Goal: Find contact information: Find contact information

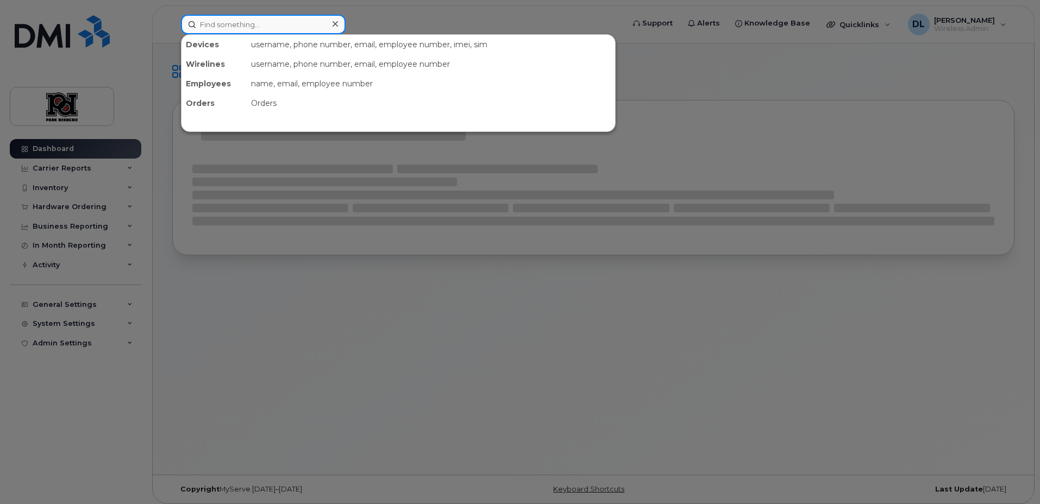
click at [247, 32] on input at bounding box center [263, 25] width 165 height 20
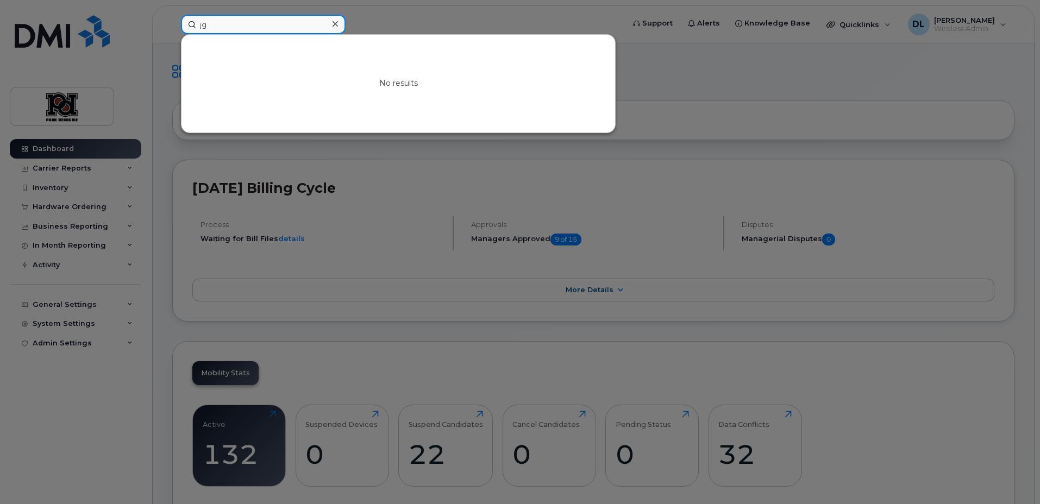
type input "j"
type input "green"
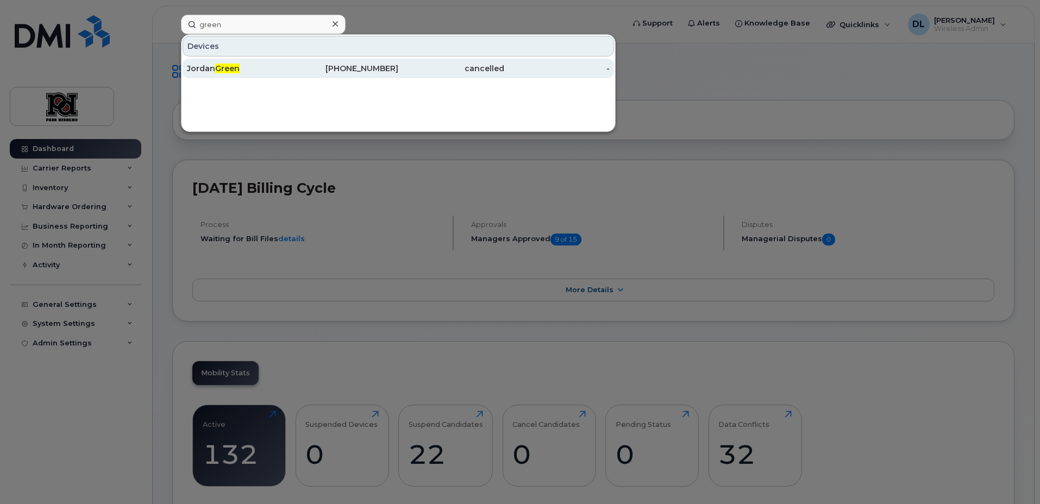
click at [355, 71] on div "587-338-1391" at bounding box center [346, 68] width 106 height 11
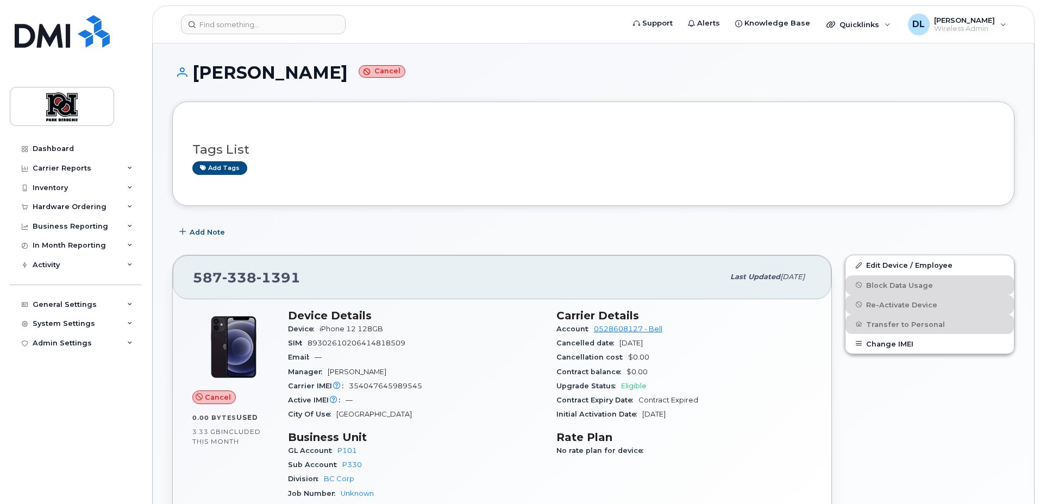
click at [229, 277] on span "338" at bounding box center [239, 278] width 34 height 16
copy span "[PHONE_NUMBER]"
